Goal: Find specific page/section: Find specific page/section

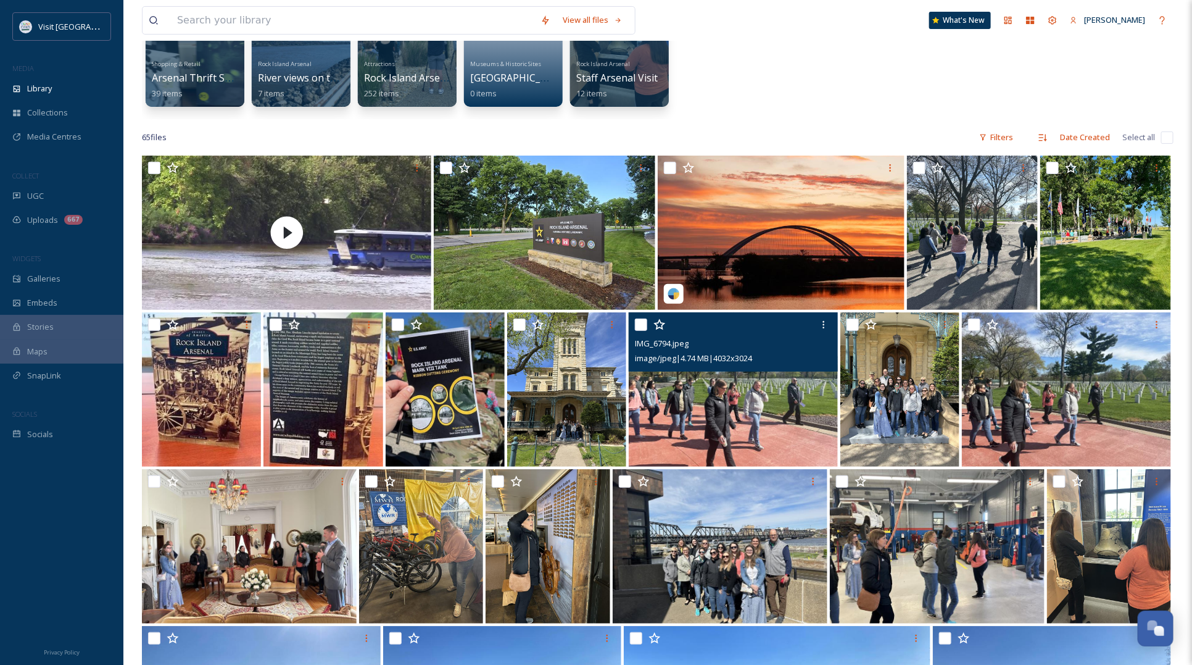
scroll to position [39, 0]
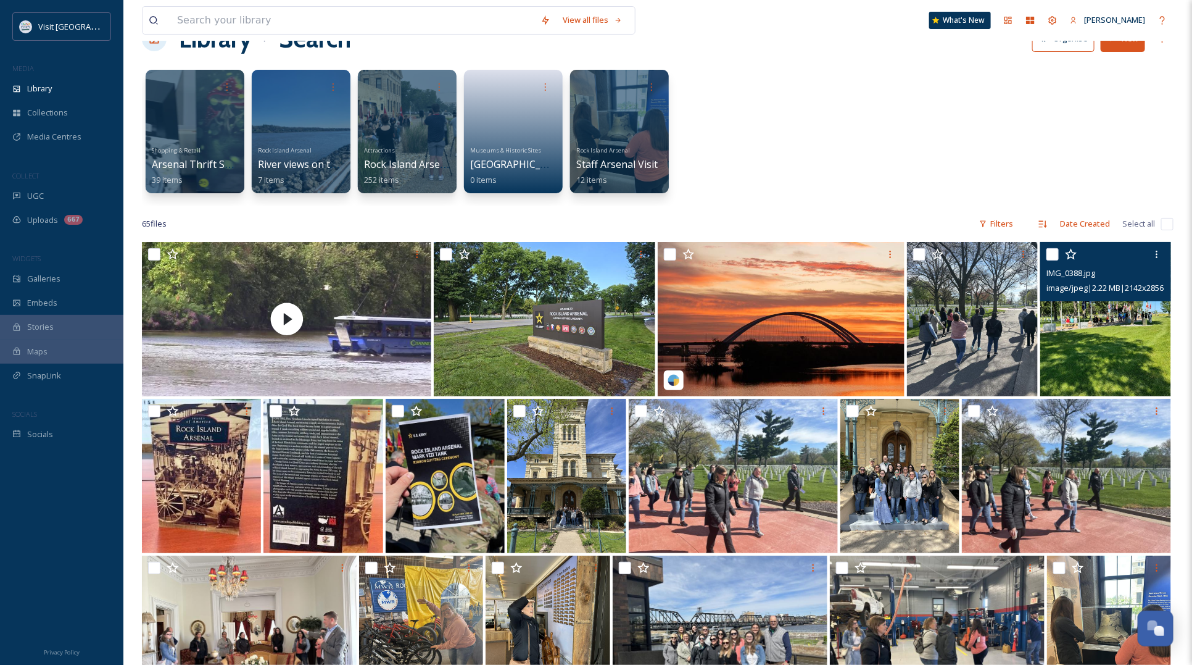
click at [1083, 361] on img at bounding box center [1105, 319] width 131 height 154
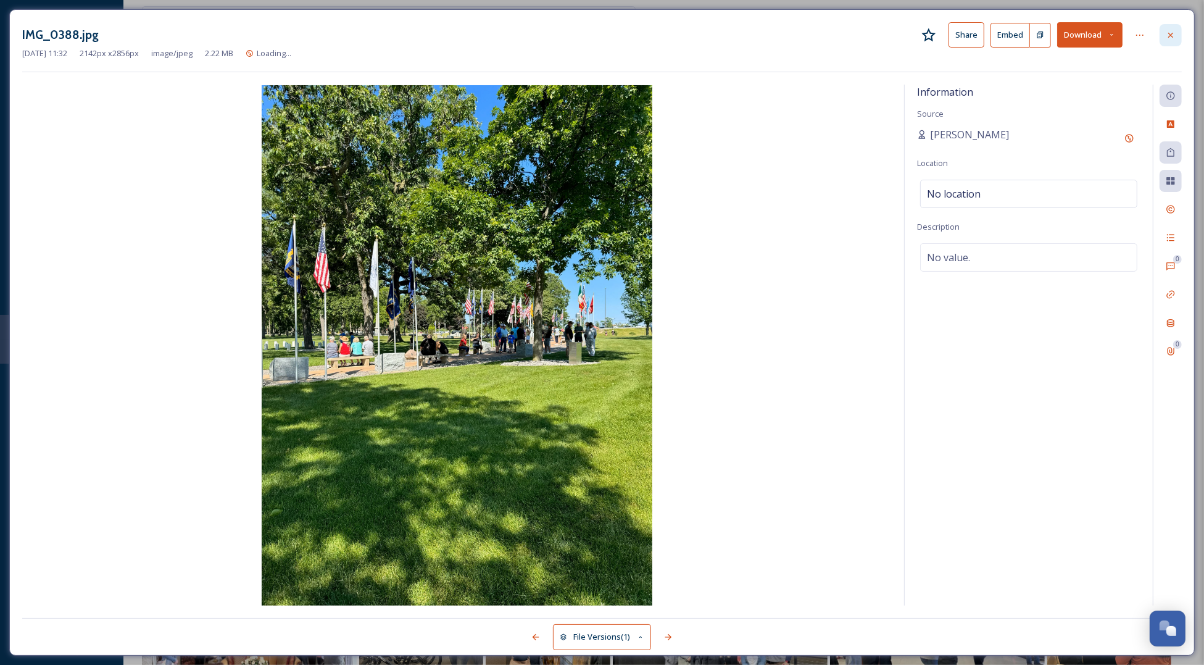
click at [1168, 34] on icon at bounding box center [1171, 35] width 10 height 10
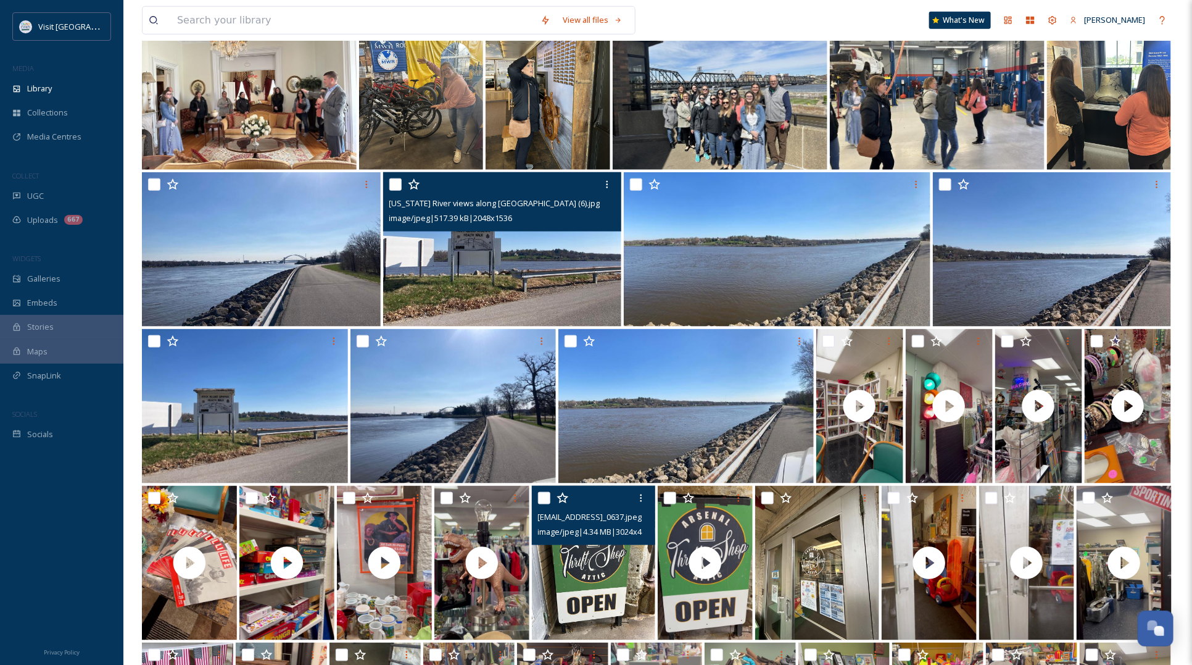
scroll to position [347, 0]
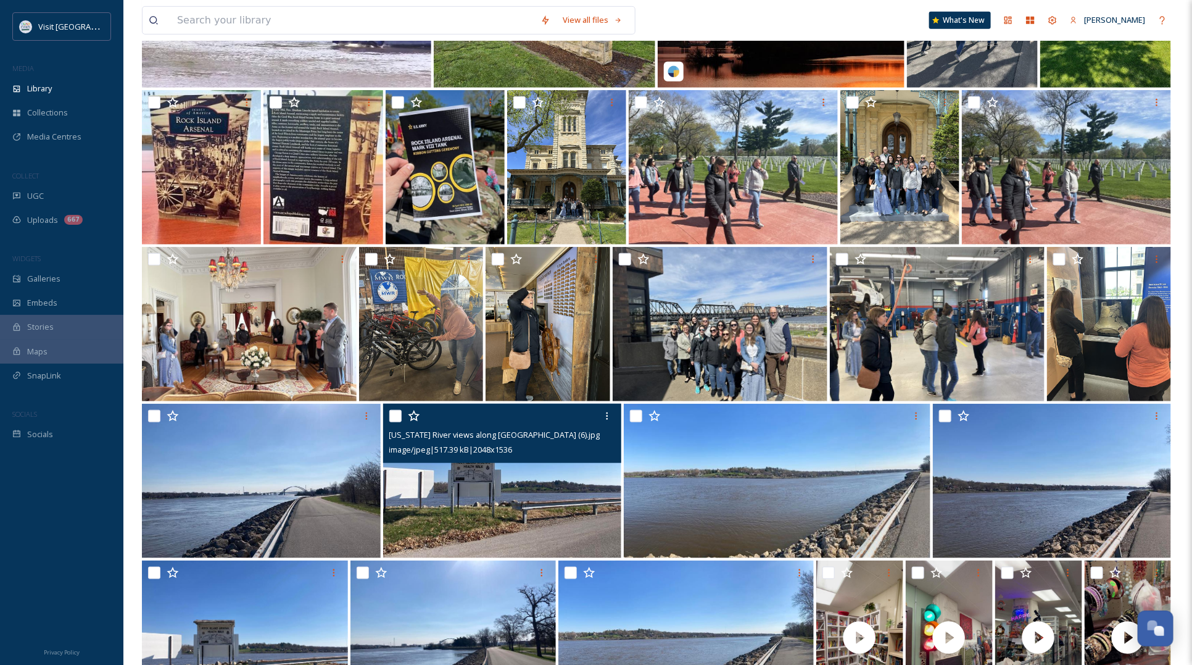
click at [524, 484] on img at bounding box center [502, 481] width 239 height 154
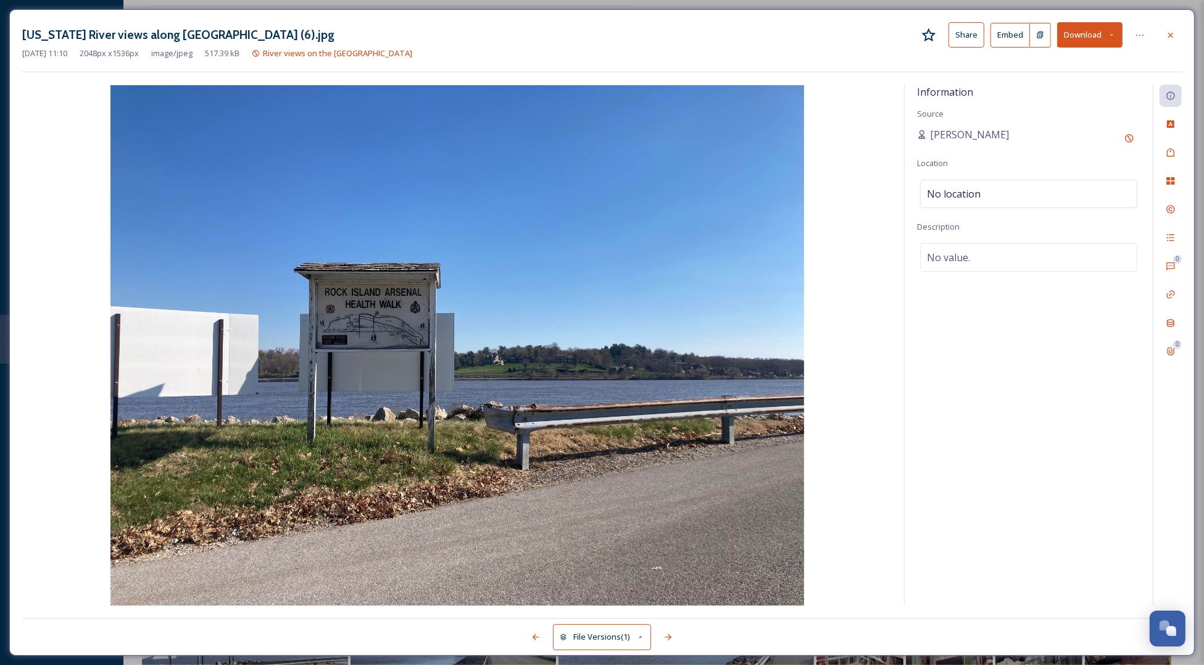
drag, startPoint x: 1164, startPoint y: 30, endPoint x: 1090, endPoint y: 54, distance: 77.5
click at [1164, 30] on div at bounding box center [1170, 35] width 22 height 22
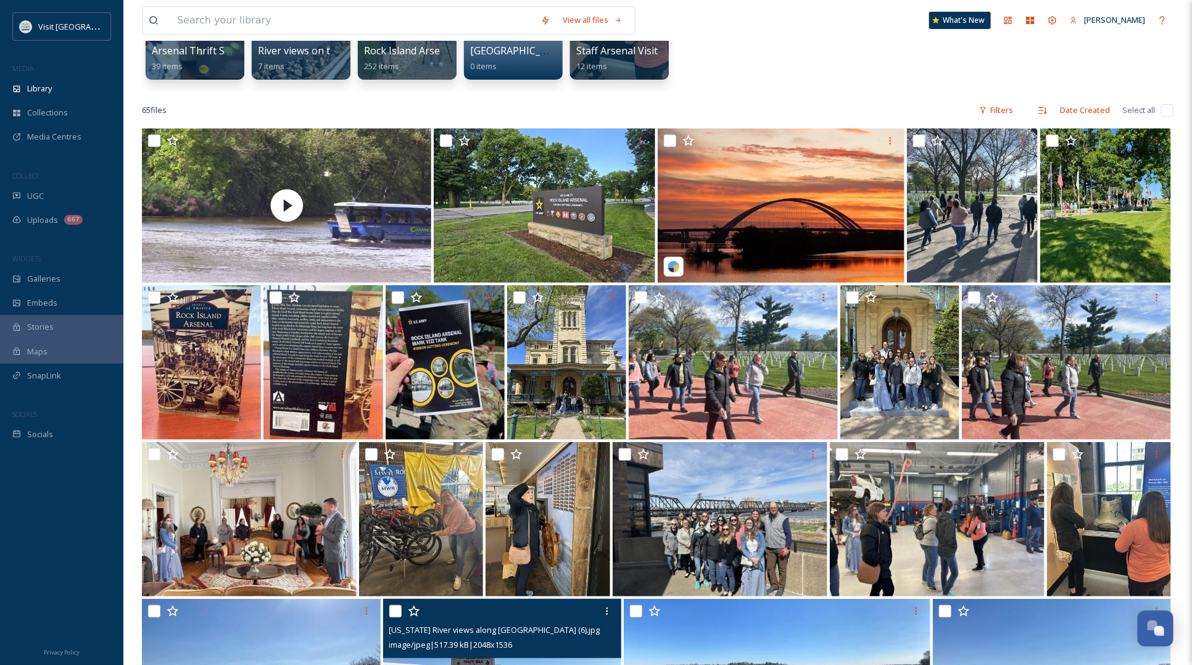
scroll to position [154, 0]
